Goal: Information Seeking & Learning: Learn about a topic

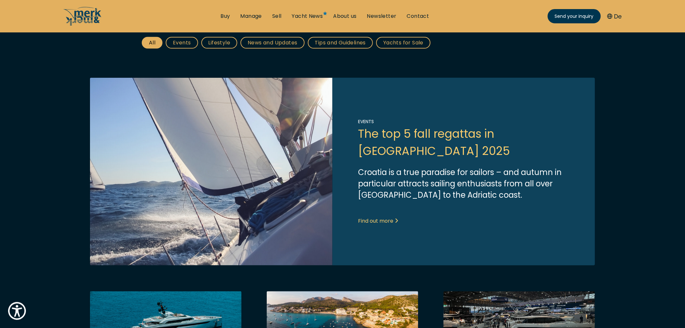
scroll to position [144, 0]
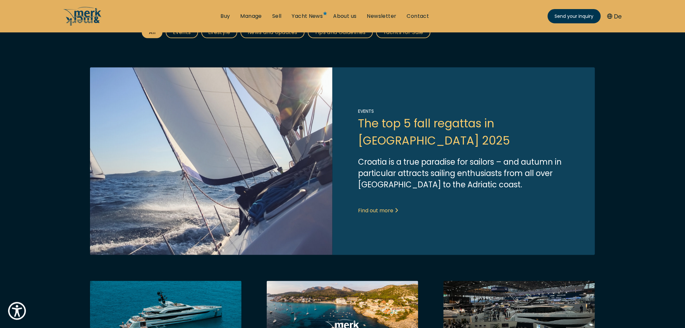
click at [296, 192] on link "Link to post" at bounding box center [342, 160] width 505 height 187
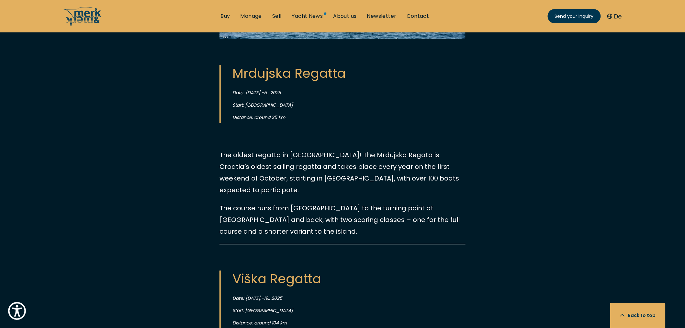
scroll to position [719, 0]
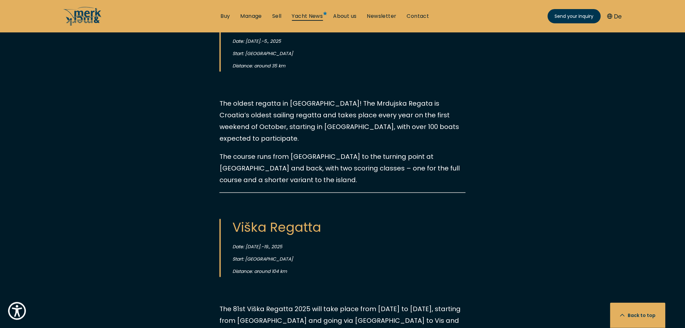
click at [311, 13] on link "Yacht News" at bounding box center [307, 16] width 31 height 7
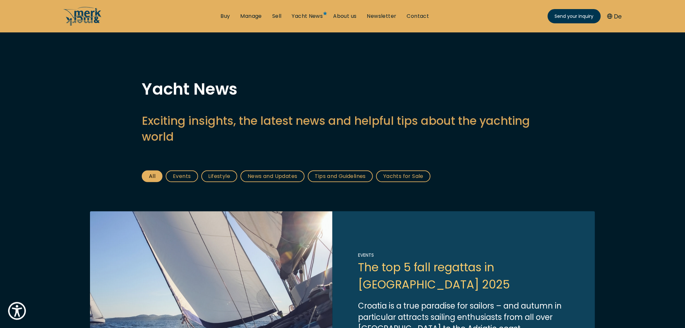
click at [616, 16] on button "De" at bounding box center [614, 16] width 15 height 9
